Goal: Task Accomplishment & Management: Use online tool/utility

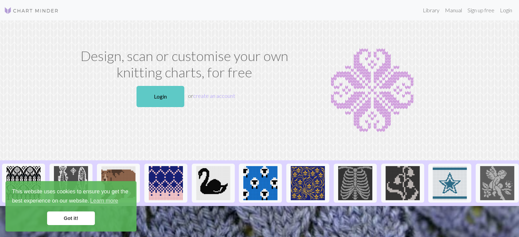
click at [147, 95] on link "Login" at bounding box center [161, 96] width 48 height 21
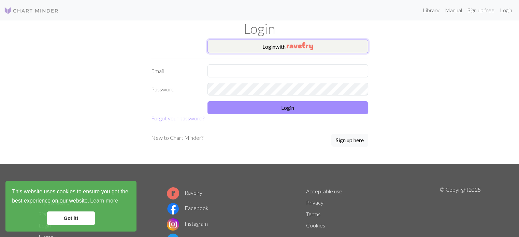
click at [297, 47] on img "button" at bounding box center [300, 46] width 26 height 8
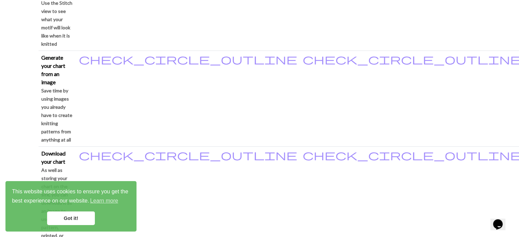
scroll to position [410, 0]
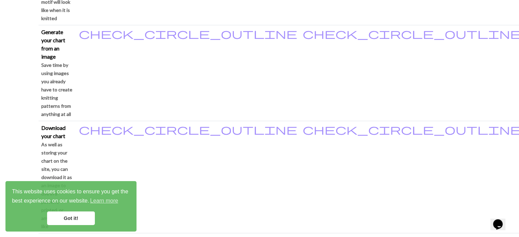
click at [53, 219] on link "Got it!" at bounding box center [71, 219] width 48 height 14
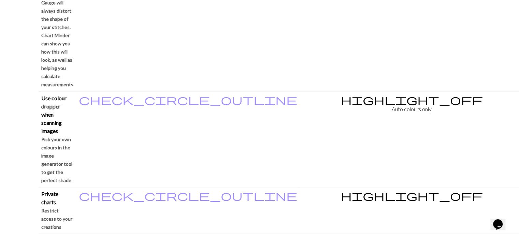
scroll to position [683, 0]
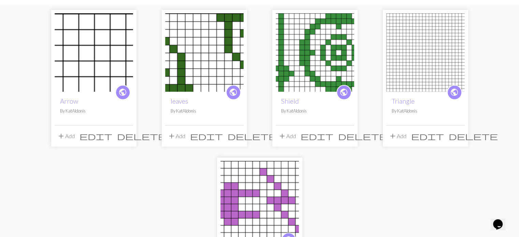
scroll to position [68, 0]
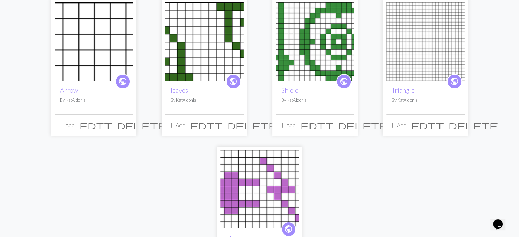
click at [459, 126] on span "delete" at bounding box center [473, 125] width 49 height 10
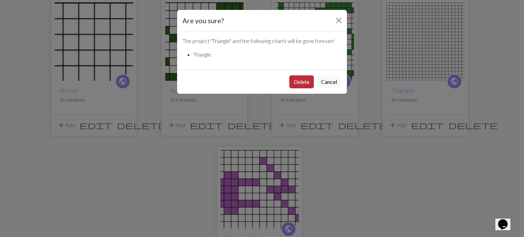
click at [301, 85] on button "Delete" at bounding box center [301, 81] width 25 height 13
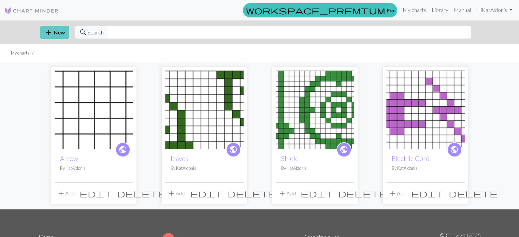
click at [56, 34] on button "add New" at bounding box center [54, 32] width 29 height 13
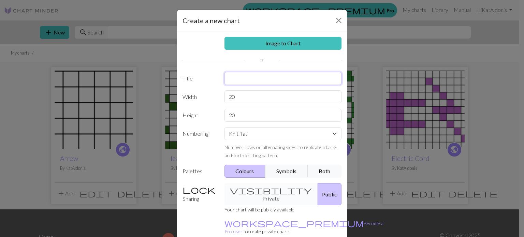
click at [243, 82] on input "text" at bounding box center [283, 78] width 117 height 13
type input "HeartWrender"
click at [241, 117] on input "20" at bounding box center [283, 115] width 117 height 13
drag, startPoint x: 241, startPoint y: 117, endPoint x: 222, endPoint y: 115, distance: 19.2
click at [225, 115] on input "20" at bounding box center [283, 115] width 117 height 13
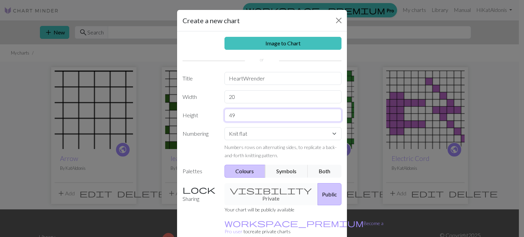
type input "49"
click at [274, 131] on select "Knit flat Knit in the round Lace knitting Cross stitch" at bounding box center [283, 133] width 117 height 13
click at [269, 136] on select "Knit flat Knit in the round Lace knitting Cross stitch" at bounding box center [283, 133] width 117 height 13
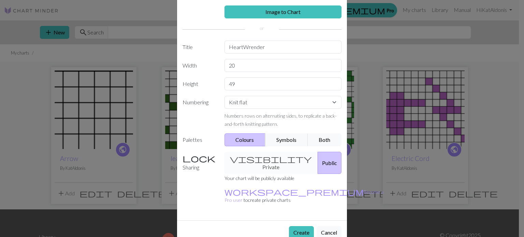
click at [259, 160] on div "visibility Private Public" at bounding box center [283, 163] width 126 height 22
click at [256, 158] on div "visibility Private Public" at bounding box center [283, 163] width 126 height 22
click at [296, 226] on button "Create" at bounding box center [301, 232] width 25 height 13
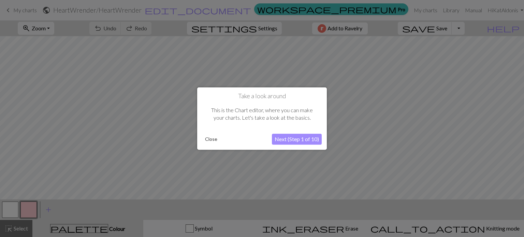
click at [280, 140] on button "Next (Step 1 of 10)" at bounding box center [297, 139] width 50 height 11
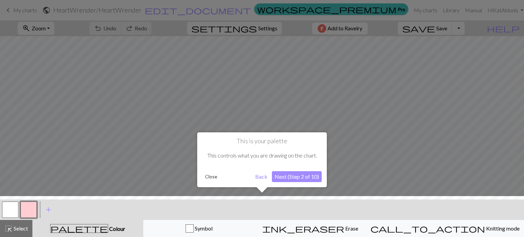
click at [296, 181] on button "Next (Step 2 of 10)" at bounding box center [297, 176] width 50 height 11
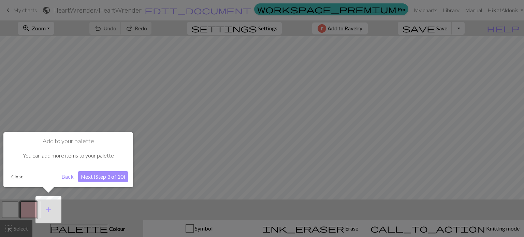
click at [117, 173] on button "Next (Step 3 of 10)" at bounding box center [103, 176] width 50 height 11
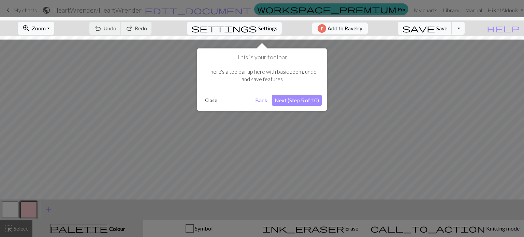
click at [310, 99] on button "Next (Step 5 of 10)" at bounding box center [297, 100] width 50 height 11
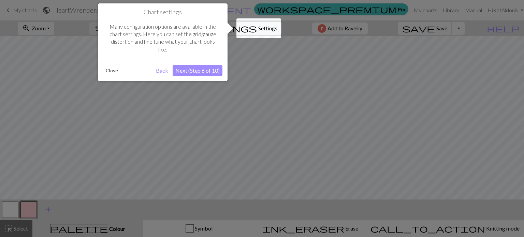
click at [212, 65] on button "Next (Step 6 of 10)" at bounding box center [198, 70] width 50 height 11
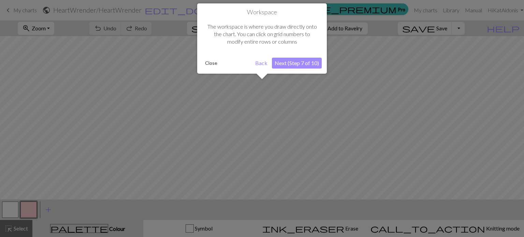
scroll to position [26, 0]
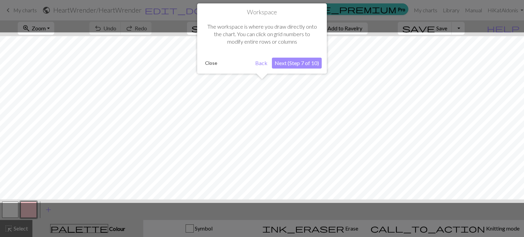
click at [283, 63] on button "Next (Step 7 of 10)" at bounding box center [297, 63] width 50 height 11
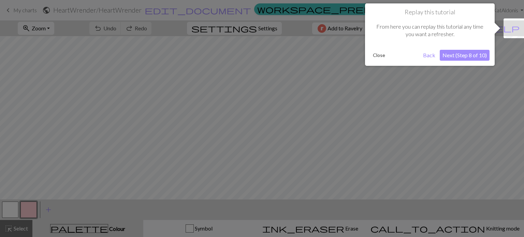
click at [470, 56] on button "Next (Step 8 of 10)" at bounding box center [465, 55] width 50 height 11
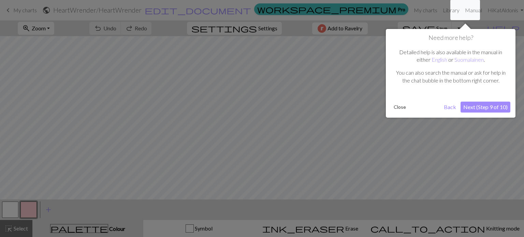
click at [477, 109] on button "Next (Step 9 of 10)" at bounding box center [486, 107] width 50 height 11
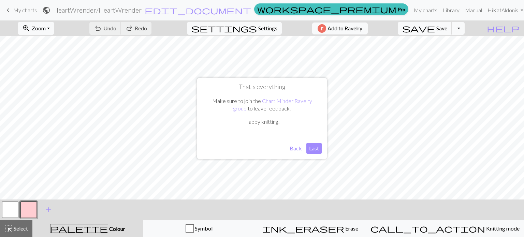
click at [315, 149] on button "Last" at bounding box center [313, 148] width 15 height 11
click at [30, 211] on button "button" at bounding box center [28, 210] width 16 height 16
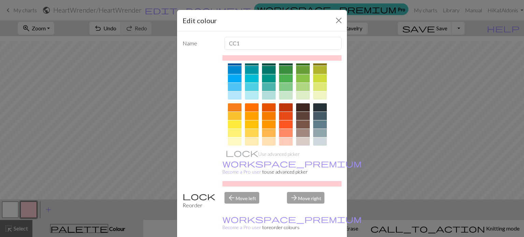
scroll to position [68, 0]
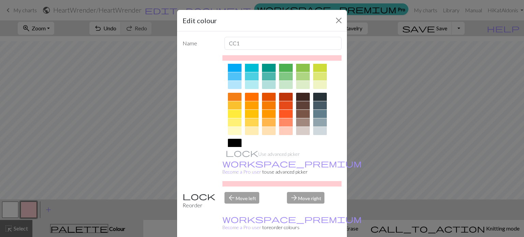
click at [323, 106] on div at bounding box center [320, 105] width 14 height 8
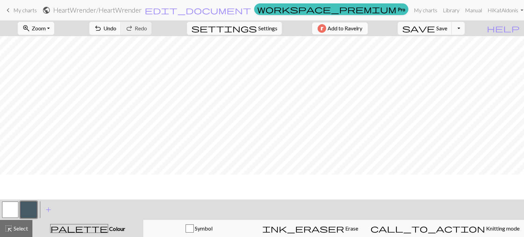
scroll to position [0, 0]
click at [13, 207] on button "button" at bounding box center [10, 210] width 16 height 16
click at [30, 211] on button "button" at bounding box center [28, 210] width 16 height 16
click at [14, 206] on button "button" at bounding box center [10, 210] width 16 height 16
click at [32, 207] on button "button" at bounding box center [28, 210] width 16 height 16
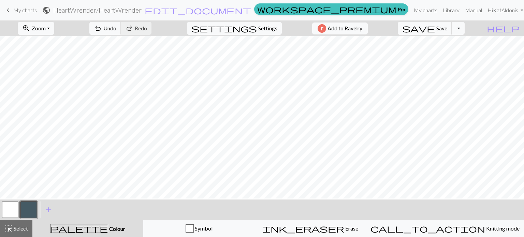
scroll to position [137, 0]
click at [14, 204] on button "button" at bounding box center [10, 210] width 16 height 16
click at [26, 205] on button "button" at bounding box center [28, 210] width 16 height 16
click at [12, 208] on button "button" at bounding box center [10, 210] width 16 height 16
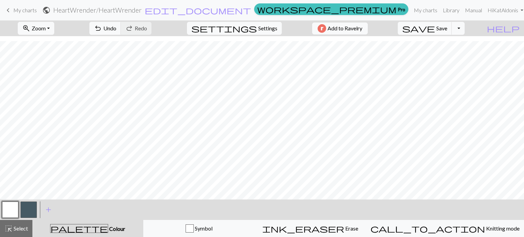
click at [24, 205] on button "button" at bounding box center [28, 210] width 16 height 16
click at [14, 209] on button "button" at bounding box center [10, 210] width 16 height 16
click at [30, 207] on button "button" at bounding box center [28, 210] width 16 height 16
click at [259, 26] on span "Settings" at bounding box center [267, 28] width 19 height 8
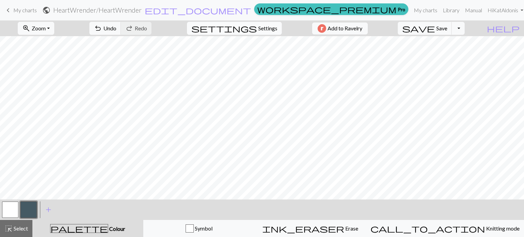
select select "aran"
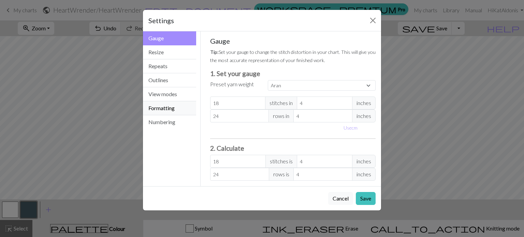
click at [172, 109] on button "Formatting" at bounding box center [169, 108] width 53 height 14
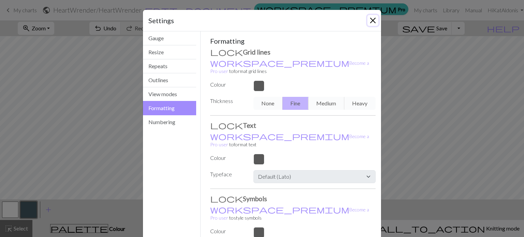
click at [371, 19] on button "Close" at bounding box center [373, 20] width 11 height 11
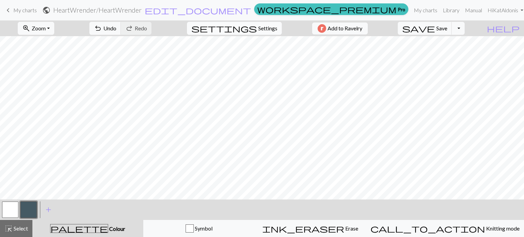
click at [243, 26] on button "settings Settings" at bounding box center [234, 28] width 95 height 13
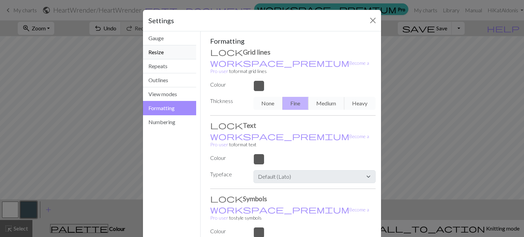
click at [167, 47] on button "Resize" at bounding box center [169, 52] width 53 height 14
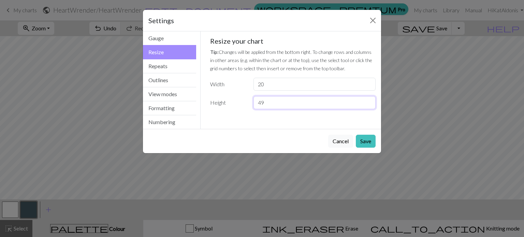
click at [270, 98] on input "49" at bounding box center [315, 102] width 122 height 13
drag, startPoint x: 270, startPoint y: 100, endPoint x: 253, endPoint y: 102, distance: 17.1
click at [253, 102] on div "49" at bounding box center [314, 102] width 130 height 13
type input "52"
click at [377, 132] on div "Cancel Save" at bounding box center [262, 141] width 238 height 24
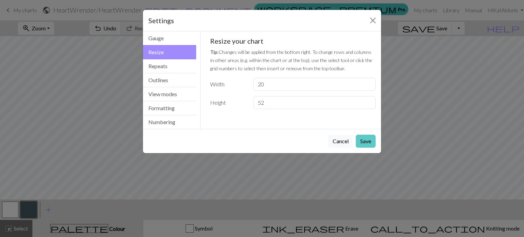
click at [363, 140] on button "Save" at bounding box center [366, 141] width 20 height 13
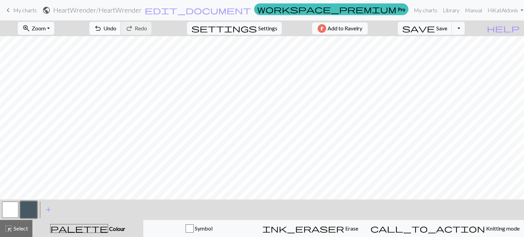
click at [102, 28] on span "undo" at bounding box center [98, 29] width 8 height 10
click at [260, 30] on span "Settings" at bounding box center [267, 28] width 19 height 8
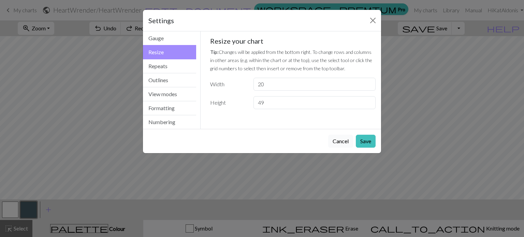
click at [333, 141] on button "Cancel" at bounding box center [340, 141] width 25 height 13
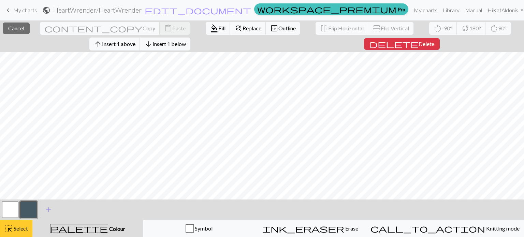
click at [20, 229] on span "Select" at bounding box center [20, 228] width 15 height 6
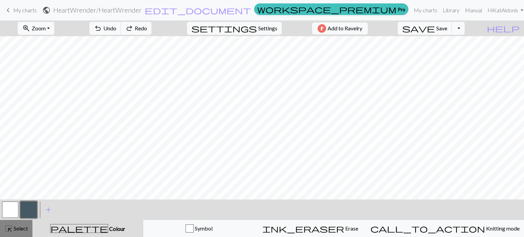
click at [23, 229] on span "Select" at bounding box center [20, 228] width 15 height 6
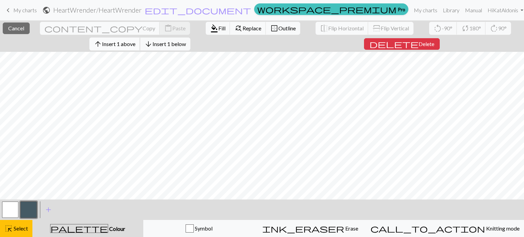
click at [135, 44] on span "Insert 1 above" at bounding box center [118, 44] width 33 height 6
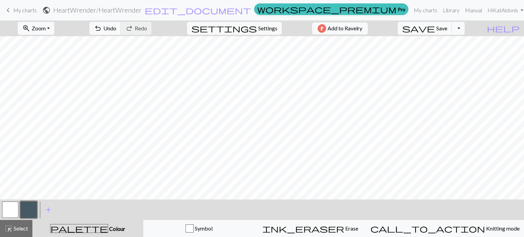
click at [11, 210] on button "button" at bounding box center [10, 210] width 16 height 16
drag, startPoint x: 34, startPoint y: 209, endPoint x: 50, endPoint y: 200, distance: 17.9
click at [34, 209] on button "button" at bounding box center [28, 210] width 16 height 16
click at [465, 29] on button "Toggle Dropdown" at bounding box center [458, 28] width 13 height 13
click at [465, 40] on button "file_copy Save a copy" at bounding box center [408, 43] width 113 height 11
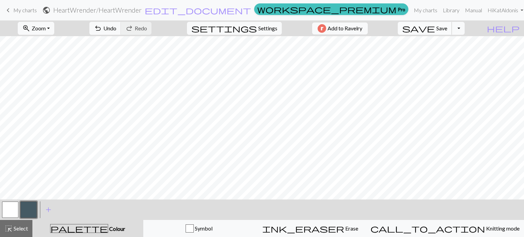
click at [439, 25] on button "save Save Save" at bounding box center [425, 28] width 54 height 13
click at [472, 26] on div "Chart saved" at bounding box center [262, 13] width 524 height 27
click at [465, 30] on button "Toggle Dropdown" at bounding box center [458, 28] width 13 height 13
click at [461, 43] on button "file_copy Save a copy" at bounding box center [408, 43] width 113 height 11
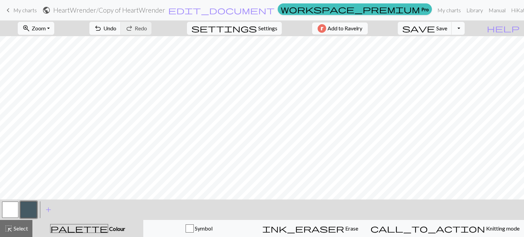
click at [465, 29] on button "Toggle Dropdown" at bounding box center [458, 28] width 13 height 13
click at [457, 54] on button "save_alt Download" at bounding box center [408, 54] width 113 height 11
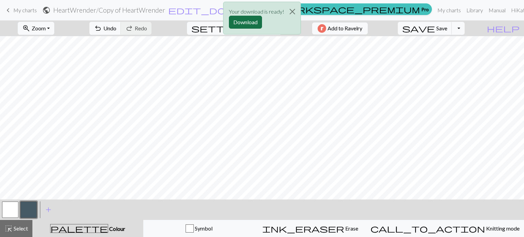
click at [252, 19] on button "Download" at bounding box center [245, 22] width 33 height 13
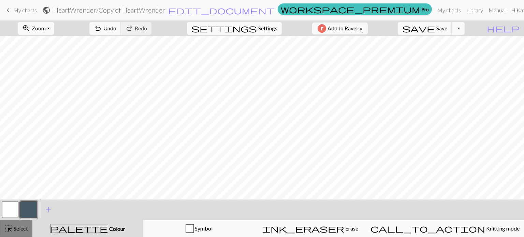
click at [19, 229] on span "Select" at bounding box center [20, 228] width 15 height 6
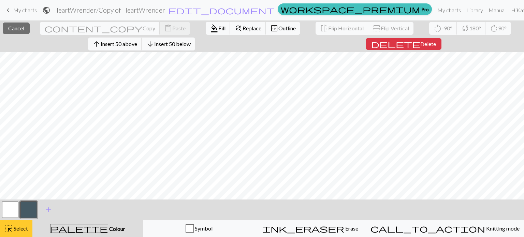
click at [23, 230] on span "Select" at bounding box center [20, 228] width 15 height 6
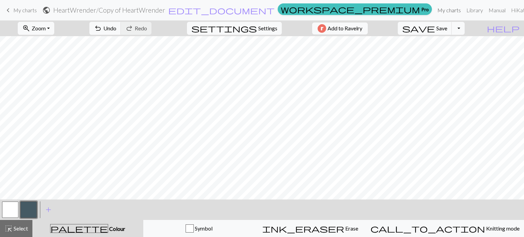
click at [435, 9] on link "My charts" at bounding box center [449, 10] width 29 height 14
click at [452, 32] on button "save Save Save" at bounding box center [425, 28] width 54 height 13
click at [414, 9] on div "Chart saved" at bounding box center [262, 13] width 524 height 27
click at [435, 9] on link "My charts" at bounding box center [449, 10] width 29 height 14
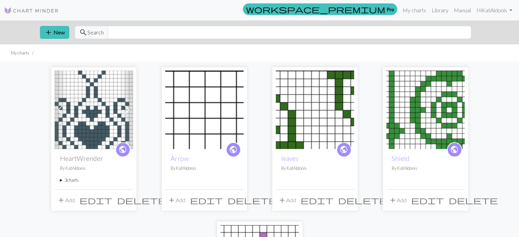
click at [60, 181] on summary "3 charts" at bounding box center [94, 180] width 68 height 6
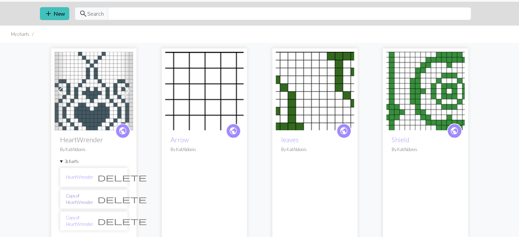
scroll to position [34, 0]
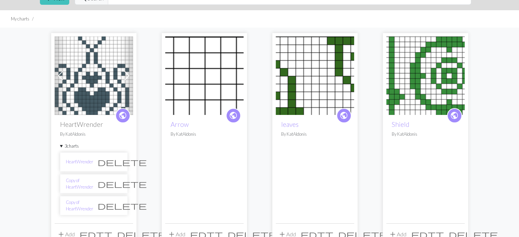
click at [114, 185] on span "delete" at bounding box center [122, 184] width 49 height 10
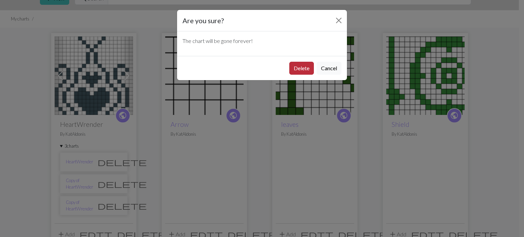
click at [300, 65] on button "Delete" at bounding box center [301, 68] width 25 height 13
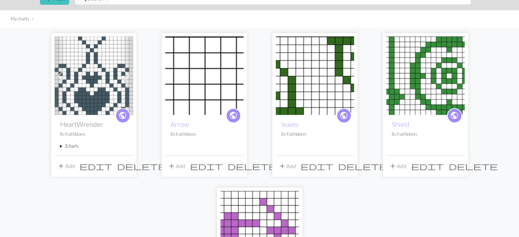
scroll to position [34, 0]
click at [60, 147] on summary "2 charts" at bounding box center [94, 146] width 68 height 6
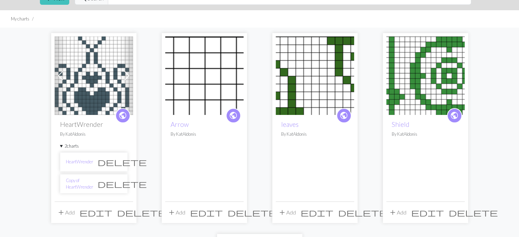
click at [118, 181] on span "delete" at bounding box center [122, 184] width 49 height 10
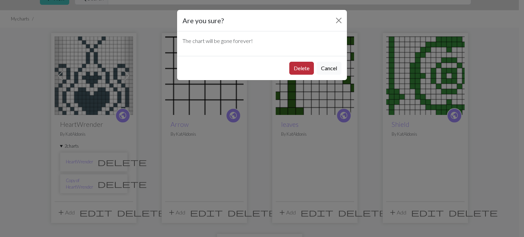
click at [296, 70] on button "Delete" at bounding box center [301, 68] width 25 height 13
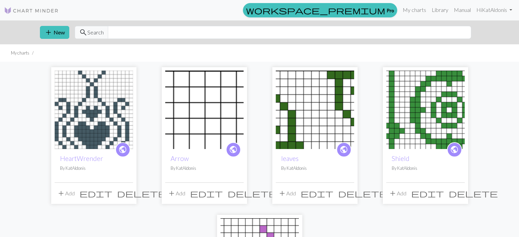
scroll to position [34, 0]
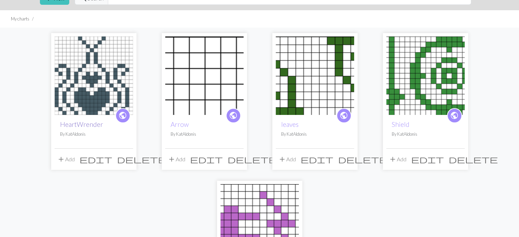
click at [72, 126] on link "HeartWrender" at bounding box center [81, 124] width 43 height 8
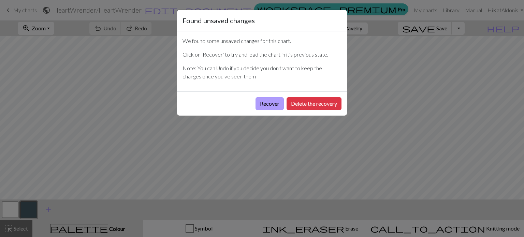
click at [274, 102] on button "Recover" at bounding box center [270, 103] width 28 height 13
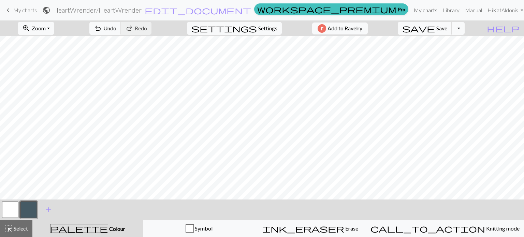
click at [411, 10] on link "My charts" at bounding box center [425, 10] width 29 height 14
click at [435, 24] on span "save" at bounding box center [418, 29] width 33 height 10
click at [415, 10] on div "Chart saved" at bounding box center [262, 13] width 524 height 27
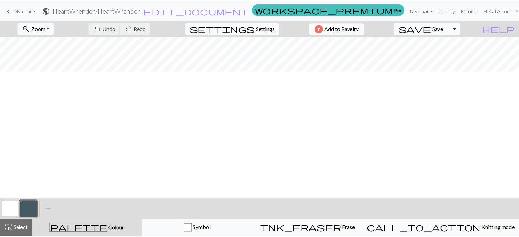
scroll to position [77, 0]
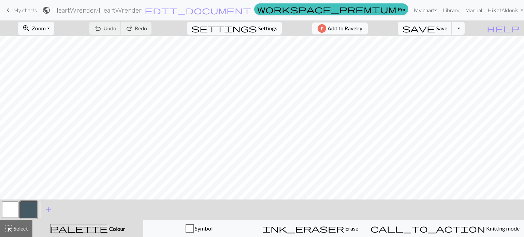
click at [422, 10] on link "My charts" at bounding box center [425, 10] width 29 height 14
